Goal: Entertainment & Leisure: Consume media (video, audio)

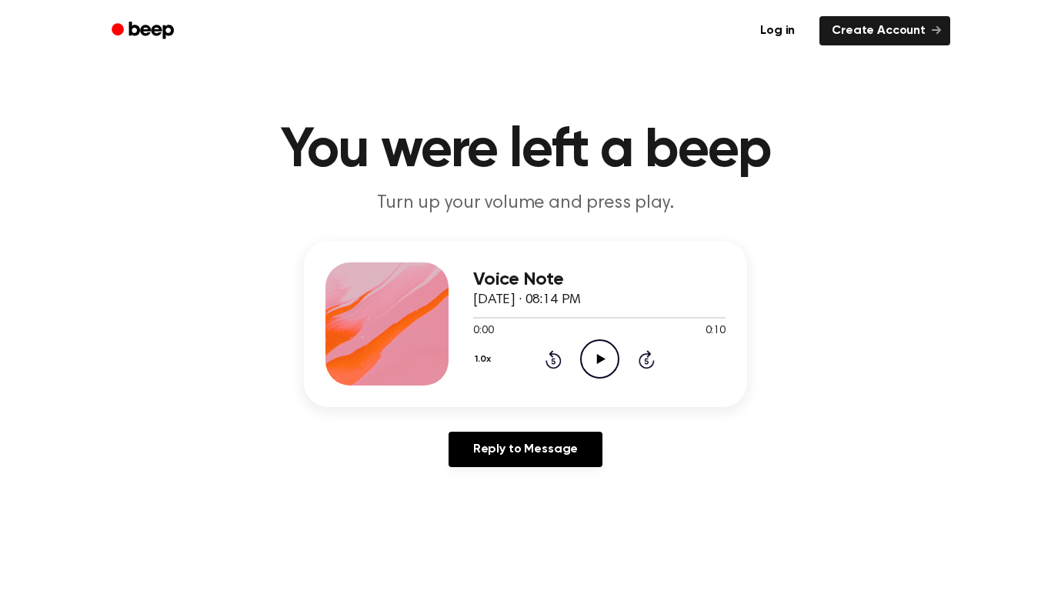
click at [606, 369] on icon "Play Audio" at bounding box center [599, 358] width 39 height 39
click at [606, 372] on icon "Play Audio" at bounding box center [599, 358] width 39 height 39
click at [592, 369] on icon "Play Audio" at bounding box center [599, 358] width 39 height 39
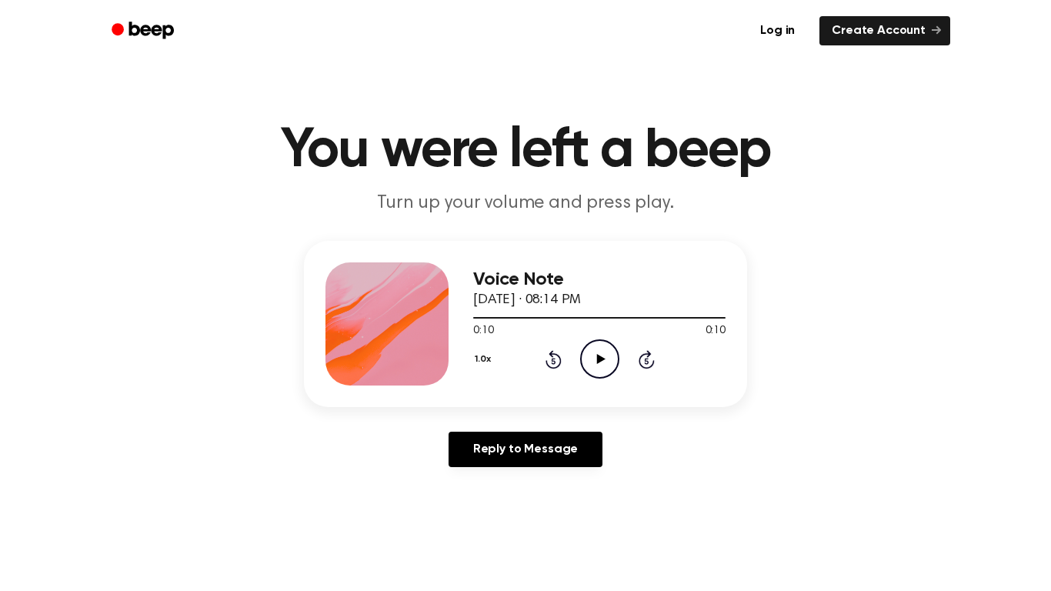
click at [602, 354] on icon "Play Audio" at bounding box center [599, 358] width 39 height 39
click at [598, 371] on icon "Play Audio" at bounding box center [599, 358] width 39 height 39
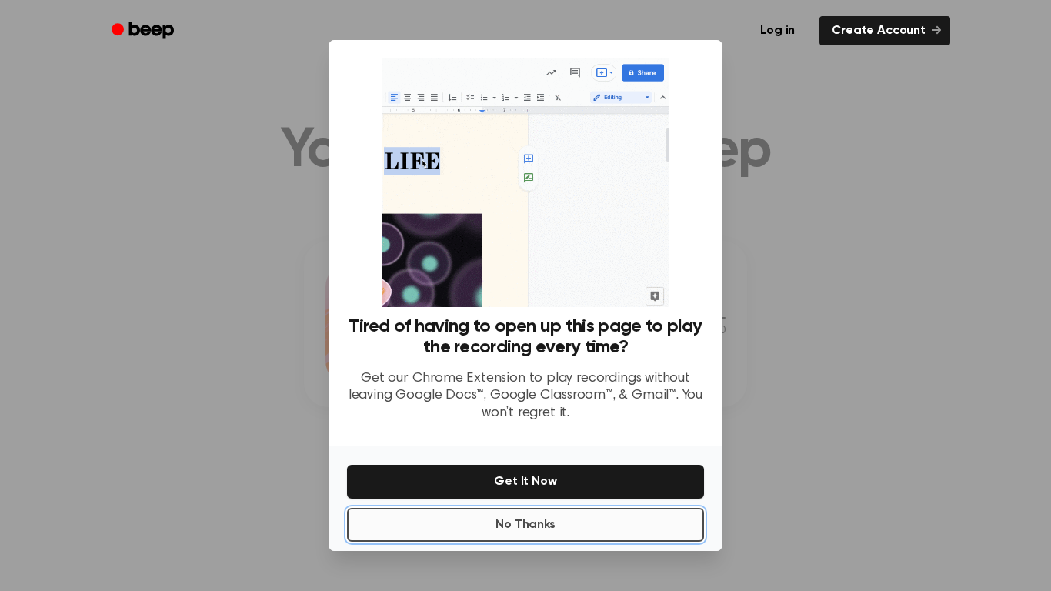
click at [440, 460] on button "No Thanks" at bounding box center [525, 525] width 357 height 34
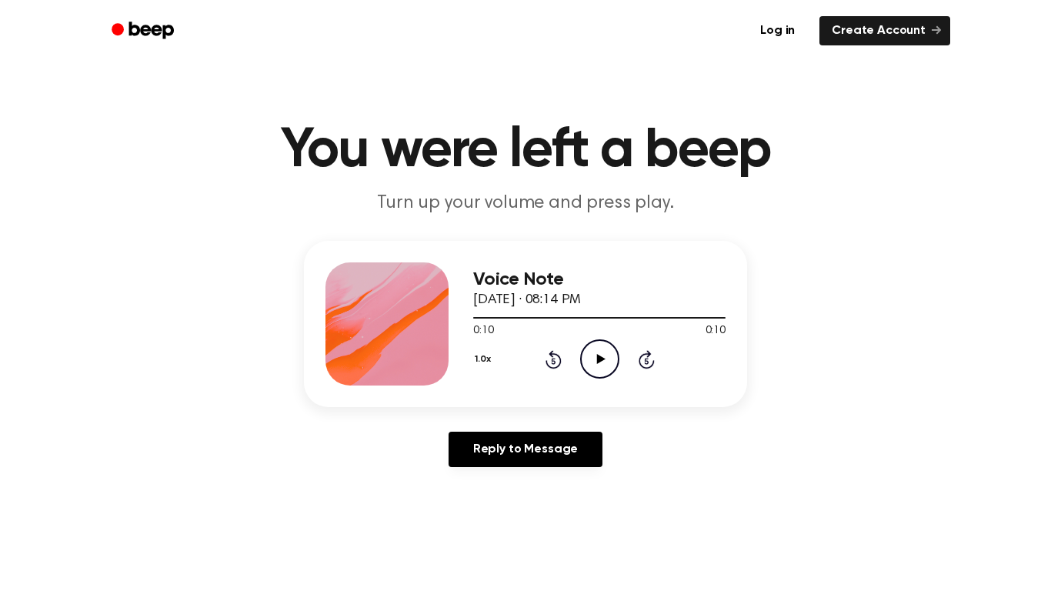
click at [736, 226] on main "You were left a beep Turn up your volume and press play. Voice Note [DATE] · 08…" at bounding box center [525, 474] width 1051 height 949
